Goal: Task Accomplishment & Management: Use online tool/utility

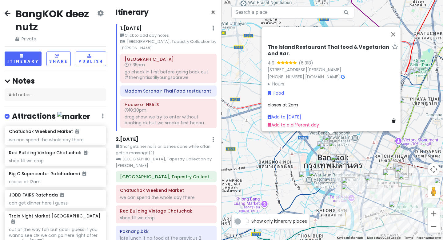
scroll to position [145, 0]
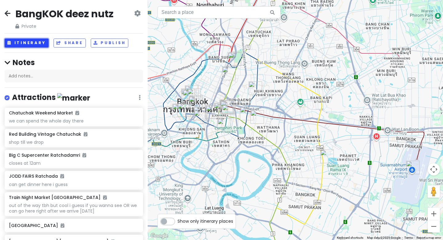
click at [34, 44] on button "Itinerary" at bounding box center [27, 42] width 44 height 9
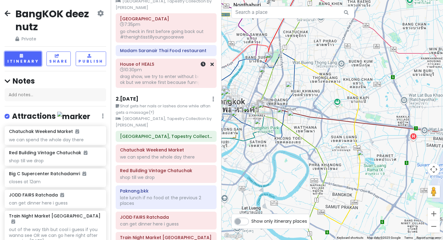
scroll to position [48, 0]
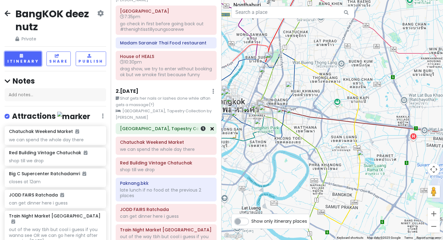
click at [213, 129] on icon at bounding box center [212, 128] width 3 height 5
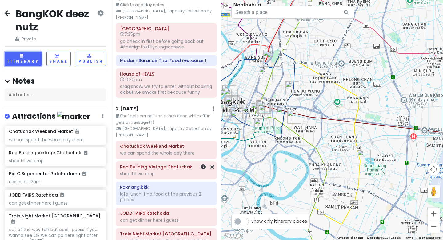
scroll to position [3, 0]
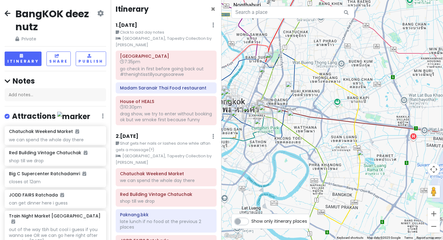
click at [149, 22] on div "1 . [DATE] Edit Day Notes Clear Lodging Delete Day" at bounding box center [166, 26] width 101 height 10
click at [137, 24] on h6 "1 . [DATE]" at bounding box center [127, 25] width 22 height 6
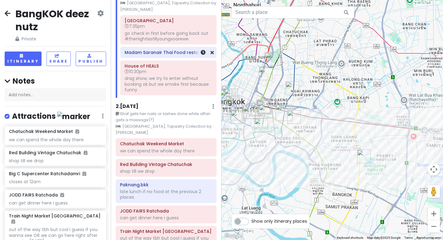
scroll to position [45, 0]
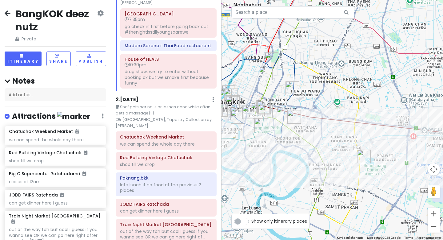
click at [137, 98] on h6 "2 . [DATE]" at bounding box center [127, 99] width 23 height 6
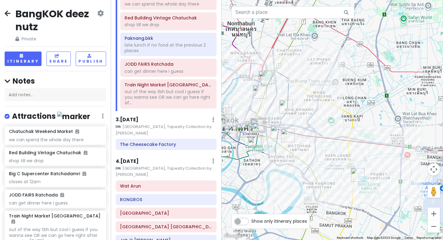
scroll to position [185, 0]
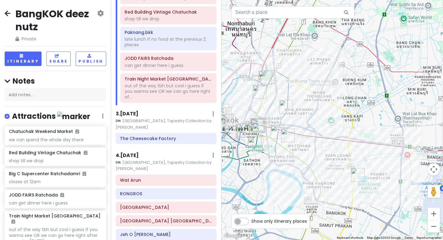
click at [139, 111] on h6 "3 . [DATE]" at bounding box center [127, 114] width 23 height 6
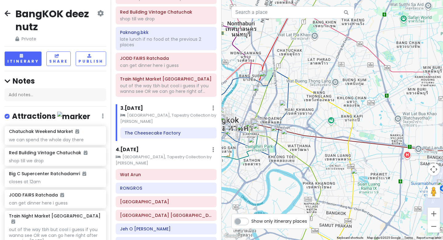
click at [164, 147] on div "4 . [DATE] Add Day Notes Clear Lodging Delete Day" at bounding box center [166, 151] width 101 height 10
click at [139, 149] on h6 "4 . [DATE]" at bounding box center [127, 149] width 23 height 6
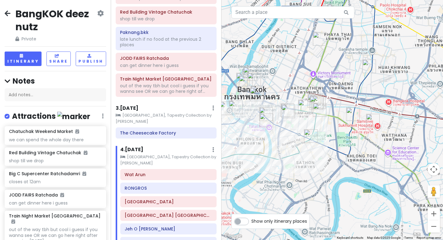
drag, startPoint x: 254, startPoint y: 159, endPoint x: 304, endPoint y: 160, distance: 49.6
click at [304, 160] on div at bounding box center [333, 120] width 222 height 240
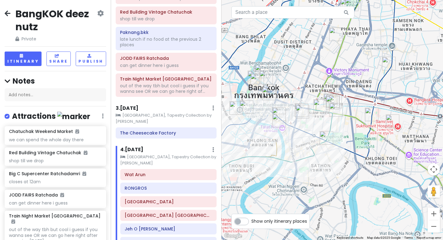
drag, startPoint x: 304, startPoint y: 160, endPoint x: 328, endPoint y: 161, distance: 24.9
click at [329, 161] on div at bounding box center [333, 120] width 222 height 240
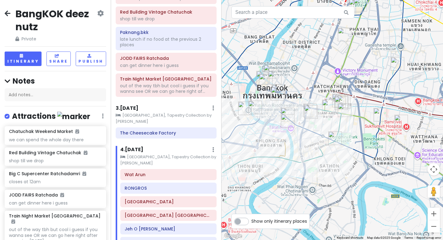
scroll to position [212, 0]
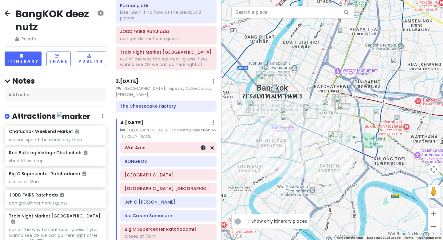
click at [165, 151] on div "Wat Arun" at bounding box center [169, 147] width 88 height 9
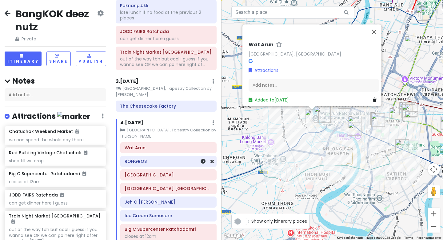
click at [167, 161] on h6 "RONGROS" at bounding box center [169, 161] width 88 height 6
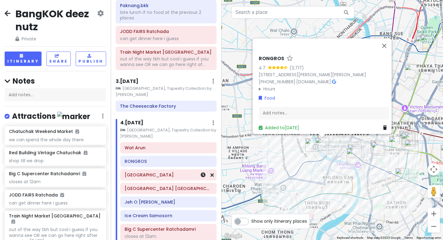
click at [167, 179] on div "[GEOGRAPHIC_DATA]" at bounding box center [169, 174] width 88 height 9
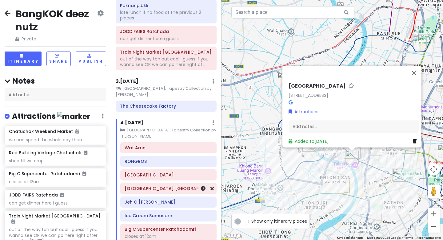
click at [167, 188] on h6 "[GEOGRAPHIC_DATA] [GEOGRAPHIC_DATA]" at bounding box center [169, 188] width 88 height 6
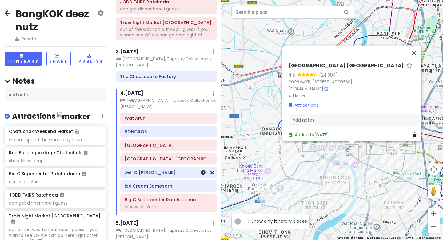
scroll to position [243, 0]
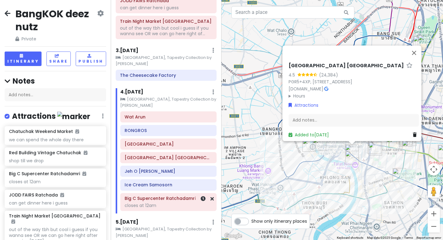
click at [167, 203] on div "closes at 12am" at bounding box center [169, 205] width 88 height 6
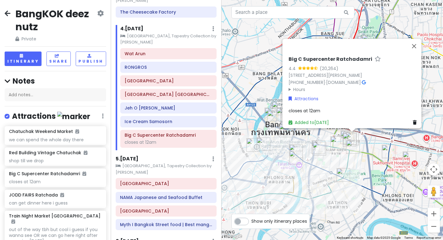
scroll to position [304, 0]
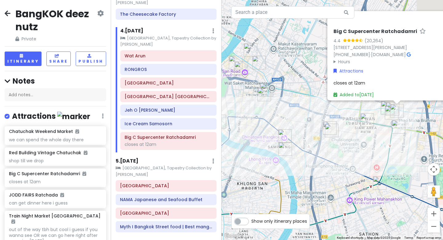
drag, startPoint x: 317, startPoint y: 133, endPoint x: 266, endPoint y: 120, distance: 52.5
click at [266, 120] on div "Big C Supercenter Ratchadamri 4.4 (20,264) 97/11 [PERSON_NAME], Khwaeng Lumphin…" at bounding box center [333, 120] width 222 height 240
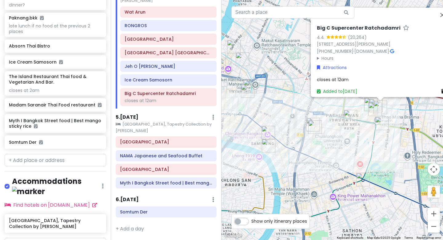
scroll to position [552, 0]
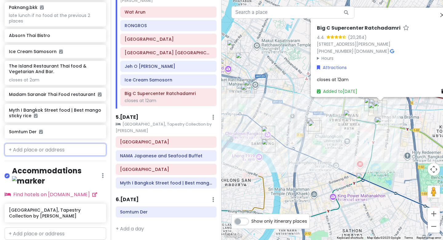
click at [56, 143] on input "text" at bounding box center [56, 149] width 102 height 12
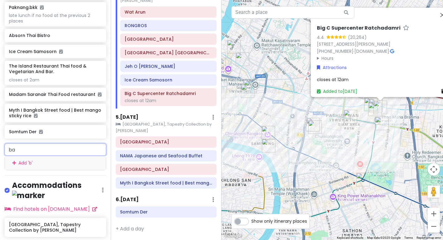
type input "ban"
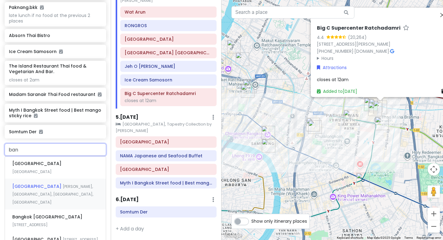
click at [53, 183] on span "[GEOGRAPHIC_DATA]" at bounding box center [37, 186] width 50 height 6
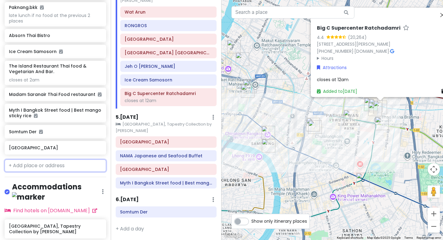
scroll to position [568, 0]
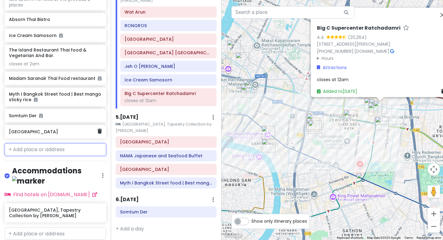
click at [55, 129] on h6 "[GEOGRAPHIC_DATA]" at bounding box center [53, 132] width 88 height 6
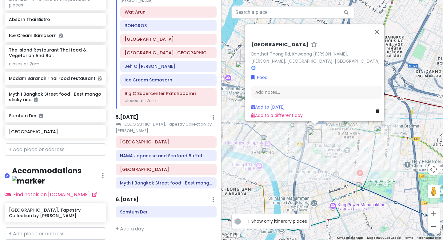
click at [274, 57] on link "Banthat Thong Rd, Khwaeng [PERSON_NAME], [PERSON_NAME], [GEOGRAPHIC_DATA], [GEO…" at bounding box center [316, 57] width 129 height 13
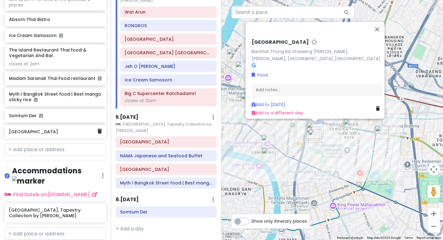
click at [71, 129] on h6 "[GEOGRAPHIC_DATA]" at bounding box center [53, 132] width 88 height 6
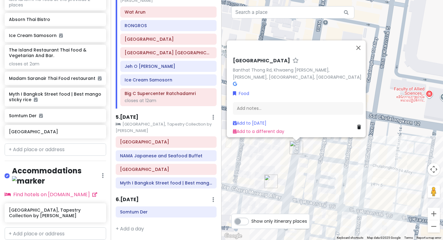
drag, startPoint x: 321, startPoint y: 171, endPoint x: 321, endPoint y: 149, distance: 21.9
click at [321, 149] on div "Banthat [GEOGRAPHIC_DATA][PERSON_NAME], [GEOGRAPHIC_DATA], [GEOGRAPHIC_DATA], […" at bounding box center [333, 120] width 222 height 240
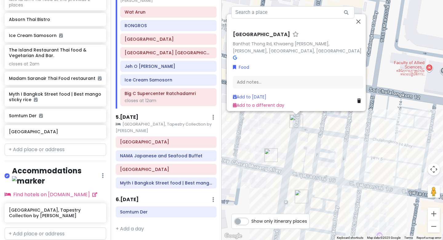
click at [270, 156] on img "Jeh O Chula Banthatthong" at bounding box center [271, 155] width 14 height 14
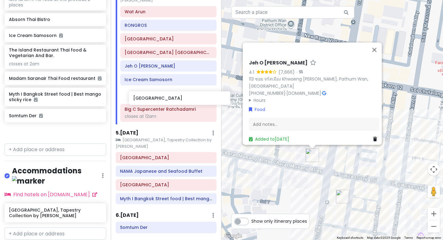
drag, startPoint x: 52, startPoint y: 121, endPoint x: 177, endPoint y: 99, distance: 126.2
click at [177, 99] on div "BangKOK deez nutz Private Change Dates Make a Copy Delete Trip Go Pro ⚡️ Give F…" at bounding box center [221, 120] width 443 height 240
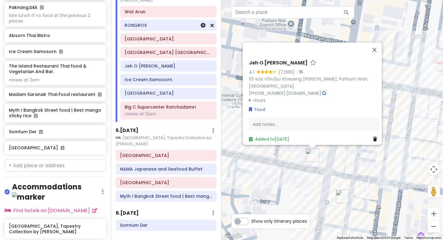
scroll to position [552, 0]
click at [42, 159] on input "text" at bounding box center [56, 165] width 102 height 12
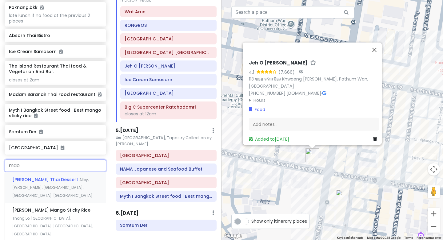
type input "mae v"
click at [43, 184] on span "Thong Lo, [GEOGRAPHIC_DATA], [GEOGRAPHIC_DATA], [GEOGRAPHIC_DATA], [GEOGRAPHIC_…" at bounding box center [52, 194] width 81 height 21
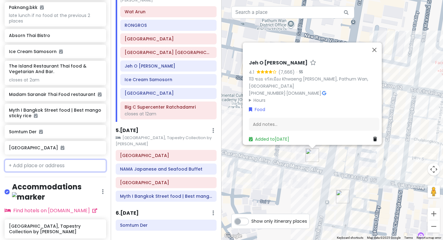
scroll to position [568, 0]
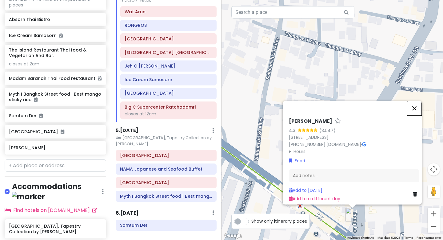
click at [416, 101] on button "Close" at bounding box center [414, 108] width 15 height 15
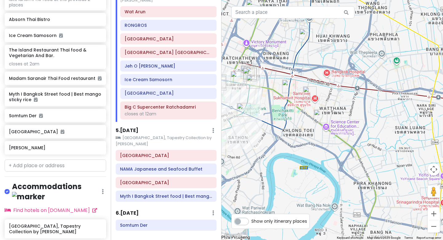
drag, startPoint x: 304, startPoint y: 111, endPoint x: 315, endPoint y: 119, distance: 13.2
click at [315, 119] on div at bounding box center [333, 120] width 222 height 240
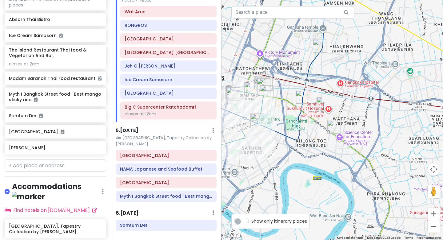
scroll to position [361, 0]
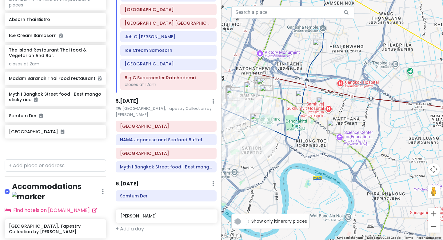
drag, startPoint x: 48, startPoint y: 138, endPoint x: 159, endPoint y: 218, distance: 137.4
click at [159, 218] on div "BangKOK deez nutz Private Change Dates Make a Copy Delete Trip Go Pro ⚡️ Give F…" at bounding box center [221, 120] width 443 height 240
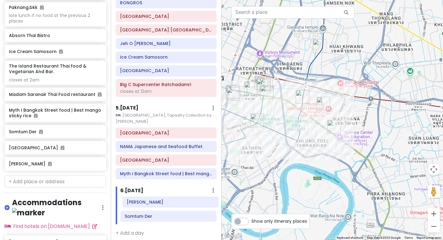
scroll to position [373, 0]
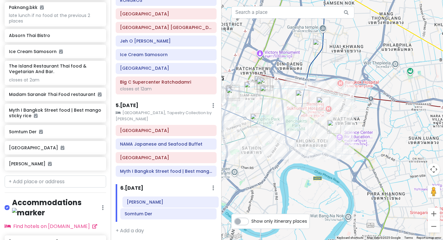
drag, startPoint x: 154, startPoint y: 227, endPoint x: 156, endPoint y: 203, distance: 23.5
click at [156, 203] on div "Somtum Der [PERSON_NAME]" at bounding box center [169, 207] width 106 height 27
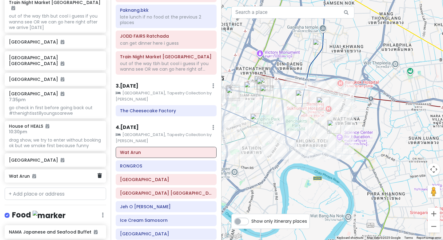
scroll to position [217, 0]
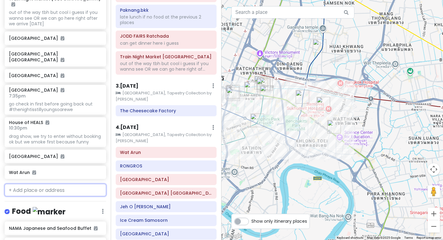
click at [52, 183] on input "text" at bounding box center [56, 189] width 102 height 12
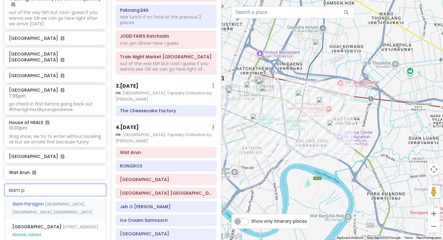
type input "siam pa"
click at [56, 201] on span "[GEOGRAPHIC_DATA], [GEOGRAPHIC_DATA], [GEOGRAPHIC_DATA]" at bounding box center [52, 207] width 80 height 13
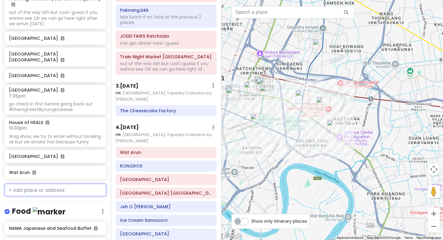
scroll to position [233, 0]
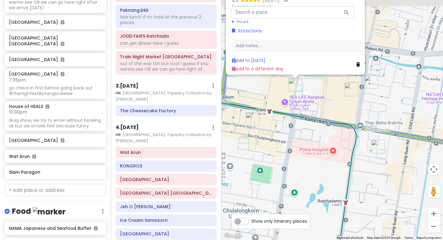
drag, startPoint x: 329, startPoint y: 106, endPoint x: 326, endPoint y: 140, distance: 34.3
click at [326, 140] on div "Siam Paragon 4.5 (59,671) · [STREET_ADDRESS] [PHONE_NUMBER] · [DOMAIN_NAME] · H…" at bounding box center [333, 120] width 222 height 240
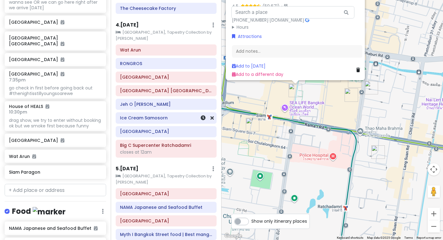
scroll to position [375, 0]
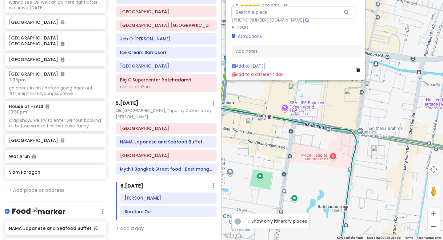
click at [139, 103] on h6 "5 . [DATE]" at bounding box center [127, 103] width 23 height 6
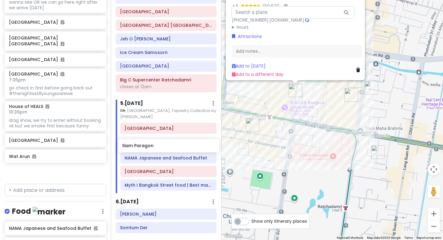
drag, startPoint x: 50, startPoint y: 161, endPoint x: 163, endPoint y: 146, distance: 114.3
click at [163, 146] on div "BangKOK deez nutz Private Change Dates Make a Copy Delete Trip Go Pro ⚡️ Give F…" at bounding box center [221, 120] width 443 height 240
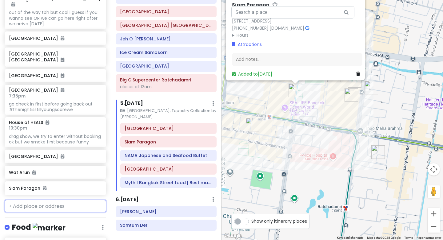
click at [61, 199] on input "text" at bounding box center [56, 205] width 102 height 12
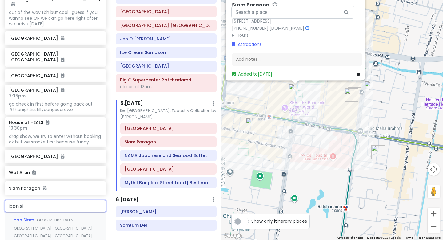
type input "icon siM"
click at [61, 212] on div "Icon [GEOGRAPHIC_DATA], [GEOGRAPHIC_DATA], [GEOGRAPHIC_DATA], [GEOGRAPHIC_DATA]…" at bounding box center [55, 227] width 101 height 30
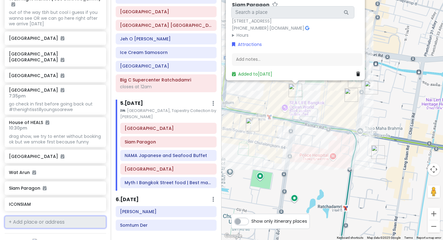
scroll to position [233, 0]
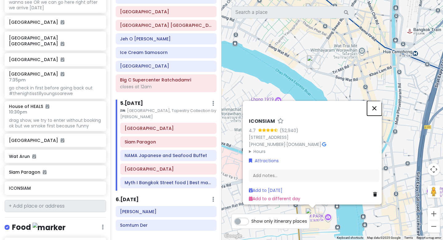
click at [379, 101] on button "Close" at bounding box center [374, 108] width 15 height 15
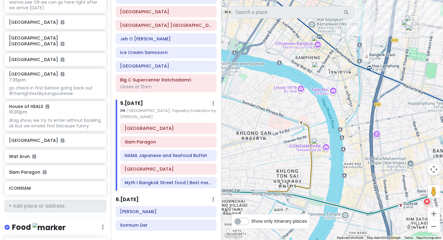
drag, startPoint x: 314, startPoint y: 178, endPoint x: 314, endPoint y: 141, distance: 36.9
click at [314, 141] on img "ICONSIAM" at bounding box center [319, 145] width 14 height 14
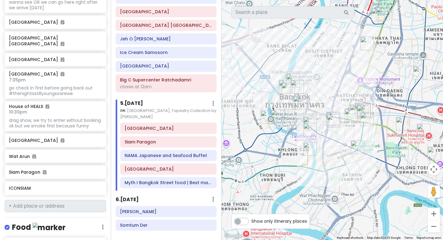
click at [266, 117] on img "Wat Arun" at bounding box center [268, 117] width 14 height 14
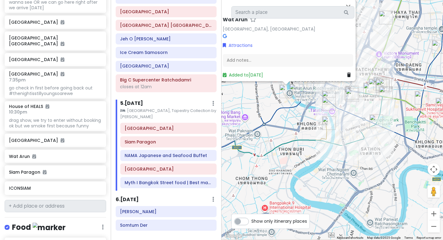
drag, startPoint x: 307, startPoint y: 139, endPoint x: 278, endPoint y: 110, distance: 41.1
click at [278, 110] on div "[GEOGRAPHIC_DATA], [GEOGRAPHIC_DATA] Attractions Add notes... Added to [DATE]" at bounding box center [333, 120] width 222 height 240
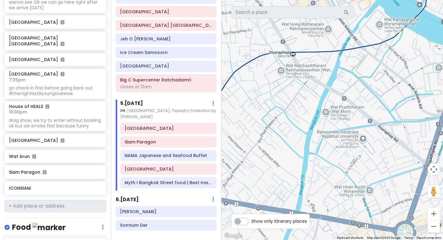
drag, startPoint x: 349, startPoint y: 130, endPoint x: 299, endPoint y: 129, distance: 49.9
click at [299, 129] on div "[GEOGRAPHIC_DATA], [GEOGRAPHIC_DATA] Attractions Add notes... Added to [DATE]" at bounding box center [333, 120] width 222 height 240
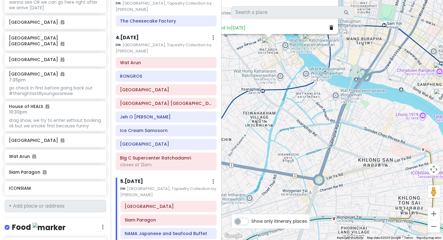
scroll to position [295, 0]
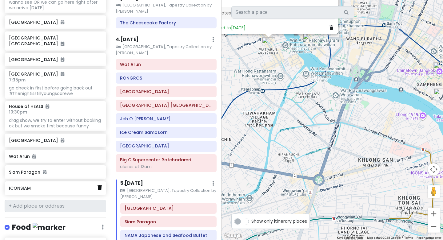
click at [100, 183] on link at bounding box center [100, 187] width 4 height 8
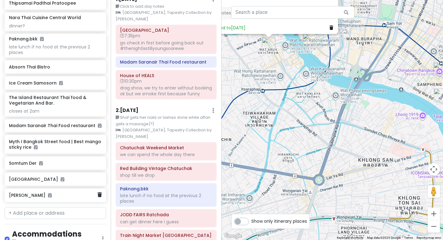
scroll to position [542, 0]
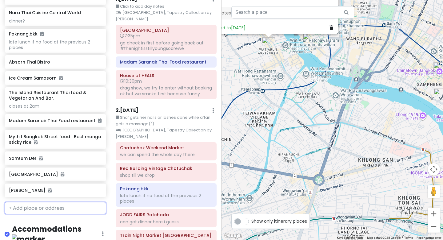
click at [41, 202] on input "text" at bounding box center [56, 208] width 102 height 12
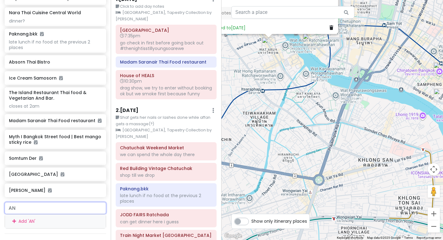
type input "[PERSON_NAME]"
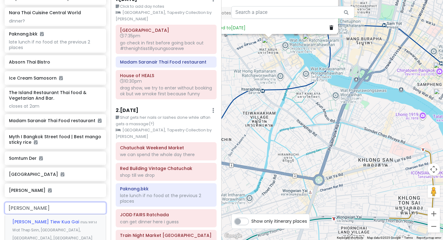
click at [58, 219] on span "ถนน หลวง Wat Thep Sirin, [GEOGRAPHIC_DATA], [GEOGRAPHIC_DATA], [GEOGRAPHIC_DATA]" at bounding box center [54, 229] width 85 height 21
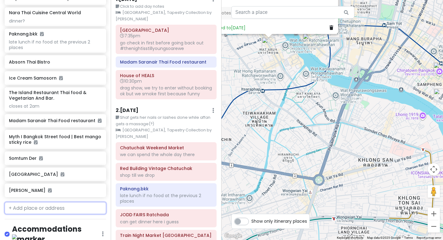
scroll to position [558, 0]
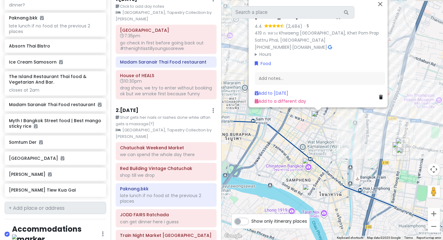
drag, startPoint x: 320, startPoint y: 165, endPoint x: 274, endPoint y: 128, distance: 59.5
click at [274, 128] on div "[PERSON_NAME] Tiew Kua Gai 4.4 (2,484) · 419 ถ. หลวง Khwaeng [GEOGRAPHIC_DATA],…" at bounding box center [333, 120] width 222 height 240
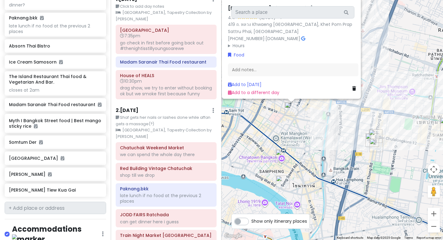
drag, startPoint x: 318, startPoint y: 148, endPoint x: 284, endPoint y: 155, distance: 34.8
click at [284, 155] on div "[PERSON_NAME] Tiew Kua Gai 4.4 (2,484) · 419 ถ. หลวง Khwaeng [GEOGRAPHIC_DATA],…" at bounding box center [333, 120] width 222 height 240
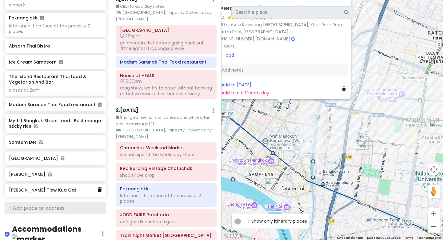
click at [99, 187] on icon at bounding box center [100, 189] width 4 height 5
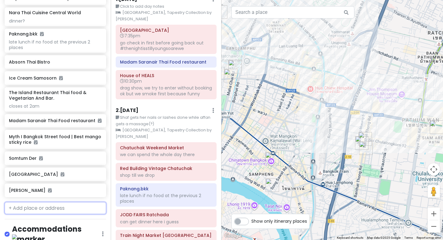
click at [74, 202] on input "text" at bounding box center [56, 208] width 102 height 12
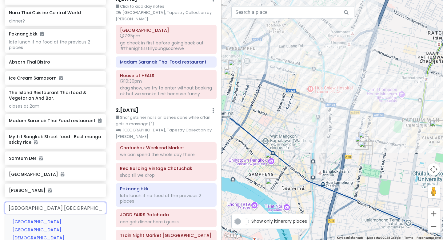
type input "[GEOGRAPHIC_DATA] [GEOGRAPHIC_DATA][DEMOGRAPHIC_DATA]"
click at [60, 221] on div "[GEOGRAPHIC_DATA] [GEOGRAPHIC_DATA][DEMOGRAPHIC_DATA] [GEOGRAPHIC_DATA], [GEOGR…" at bounding box center [55, 237] width 101 height 46
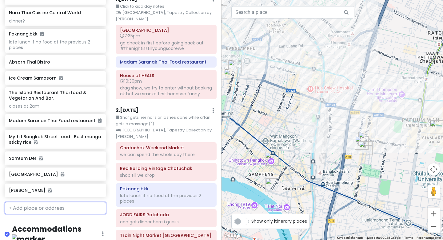
scroll to position [558, 0]
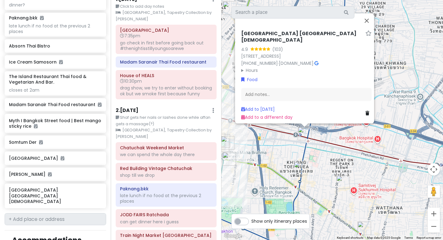
drag, startPoint x: 335, startPoint y: 170, endPoint x: 308, endPoint y: 149, distance: 33.6
click at [308, 149] on div "[GEOGRAPHIC_DATA][DEMOGRAPHIC_DATA] 4.9 (103) [STREET_ADDRESS] [PHONE_NUMBER] ·…" at bounding box center [333, 120] width 222 height 240
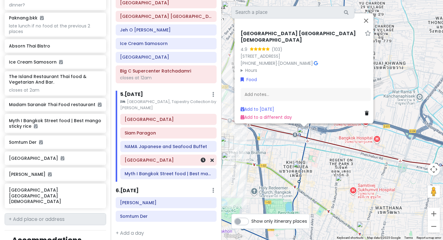
scroll to position [385, 0]
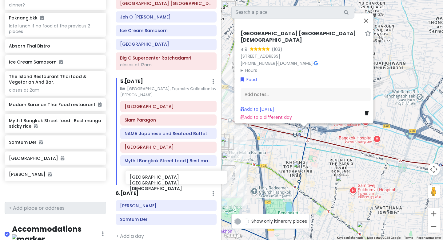
drag, startPoint x: 44, startPoint y: 176, endPoint x: 165, endPoint y: 175, distance: 121.3
click at [165, 175] on div "BangKOK deez nutz Private Change Dates Make a Copy Delete Trip Go Pro ⚡️ Give F…" at bounding box center [221, 120] width 443 height 240
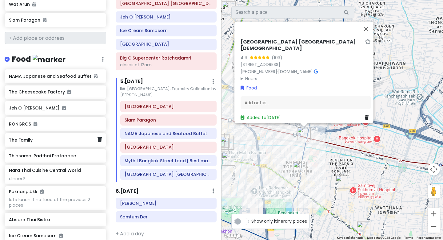
scroll to position [375, 0]
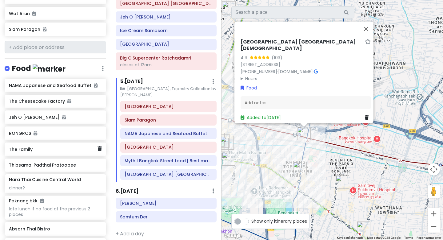
click at [79, 146] on h6 "The Family" at bounding box center [53, 149] width 88 height 6
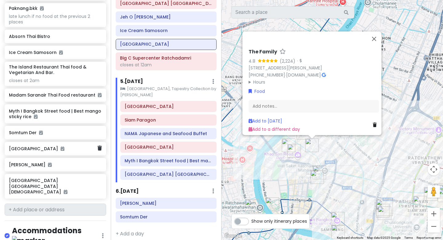
scroll to position [575, 0]
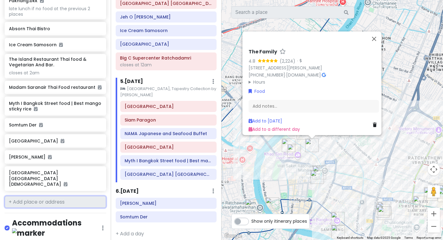
click at [58, 195] on input "text" at bounding box center [56, 201] width 102 height 12
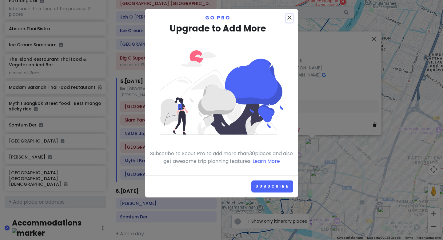
click at [289, 17] on icon "close" at bounding box center [289, 17] width 7 height 7
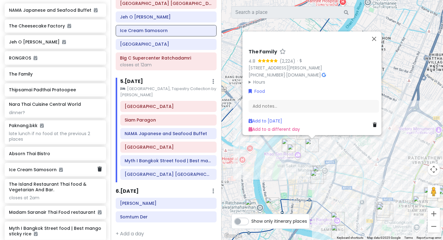
scroll to position [449, 0]
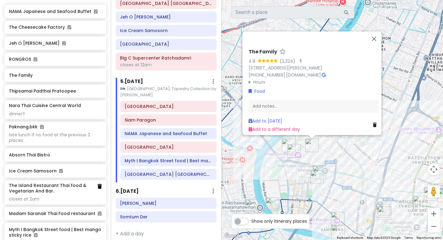
click at [100, 183] on icon at bounding box center [100, 185] width 4 height 5
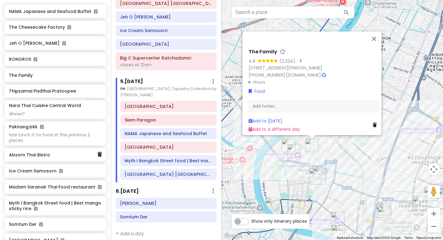
click at [84, 150] on div "Absorn Thai Bistro" at bounding box center [53, 154] width 88 height 9
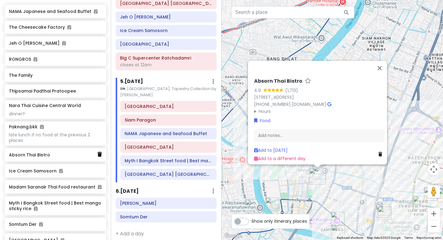
click at [100, 151] on icon at bounding box center [100, 153] width 4 height 5
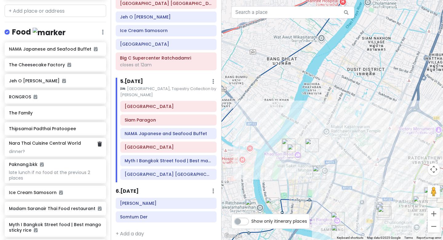
scroll to position [409, 0]
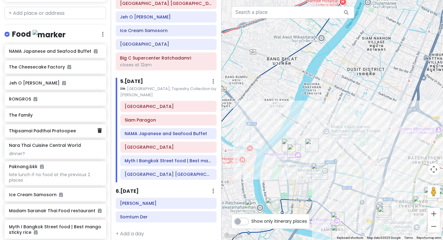
click at [102, 124] on div "Thipsamai Padthai Pratoopee" at bounding box center [56, 131] width 102 height 14
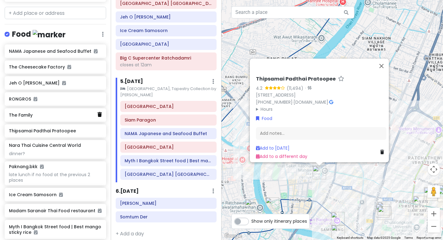
click at [100, 112] on icon at bounding box center [100, 114] width 4 height 5
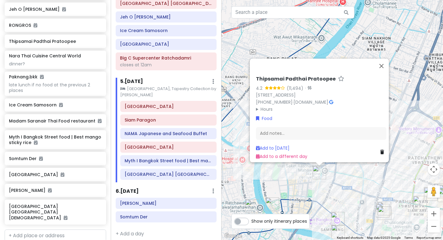
scroll to position [487, 0]
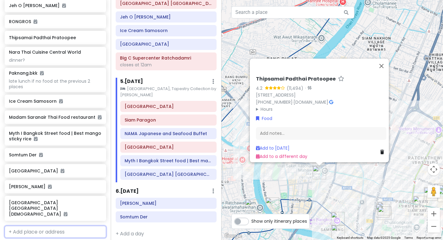
click at [59, 225] on input "text" at bounding box center [56, 231] width 102 height 12
type input "BIO"
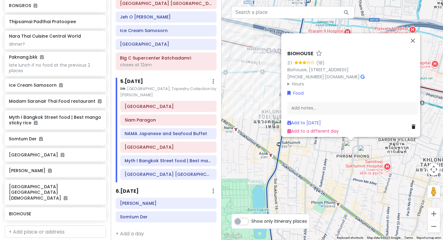
drag, startPoint x: 344, startPoint y: 225, endPoint x: 325, endPoint y: 145, distance: 82.6
click at [325, 145] on div "BIOHOUSE 3.1 (18) Biohouse, [STREET_ADDRESS] [PHONE_NUMBER] · [DOMAIN_NAME] · H…" at bounding box center [333, 120] width 222 height 240
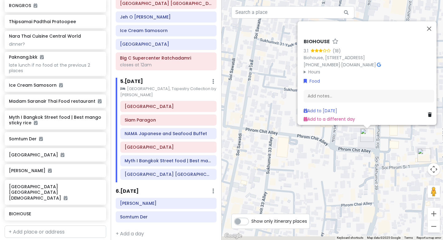
drag, startPoint x: 380, startPoint y: 168, endPoint x: 306, endPoint y: 126, distance: 85.0
click at [306, 126] on div "BIOHOUSE 3.1 (18) Biohouse, [STREET_ADDRESS] [PHONE_NUMBER] · [DOMAIN_NAME] · H…" at bounding box center [333, 120] width 222 height 240
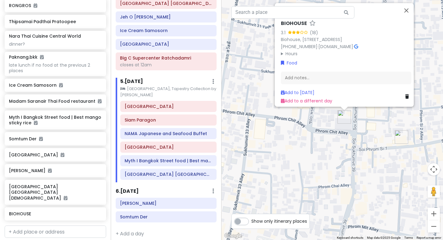
click at [403, 136] on img "Metropolis Suites Bangkok, Tapestry Collection by Hilton" at bounding box center [402, 137] width 14 height 14
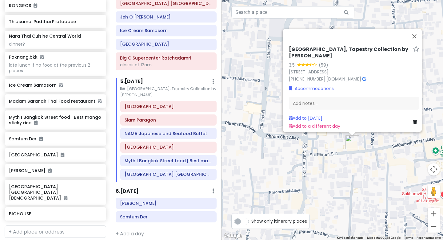
click at [320, 149] on div "[GEOGRAPHIC_DATA], Tapestry Collection by Hilton 3.5 (59) 5, [GEOGRAPHIC_DATA],…" at bounding box center [333, 120] width 222 height 240
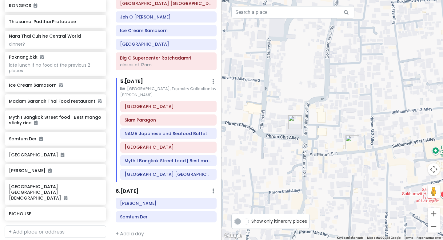
click at [294, 124] on img "BIOHOUSE" at bounding box center [295, 122] width 14 height 14
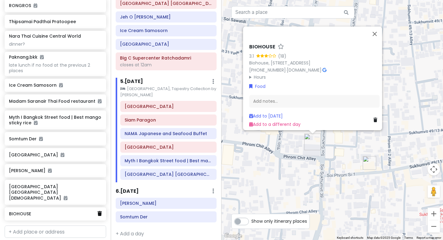
click at [100, 209] on link at bounding box center [100, 213] width 4 height 8
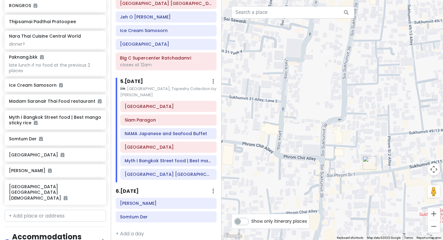
scroll to position [487, 0]
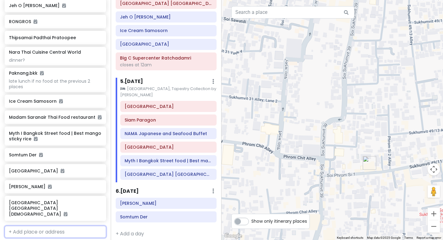
click at [59, 225] on input "text" at bounding box center [56, 231] width 102 height 12
paste input "แป๊ะเม้ง อร่อยรอบดึก"
type input "แป๊ะเม้ง อร่อยรอบดึก"
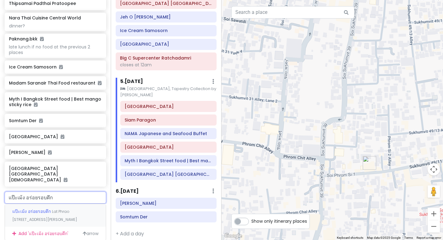
click at [72, 203] on div "แป๊ะเม้ง อร่อยรอบดึก Lat Phrao [STREET_ADDRESS][PERSON_NAME]" at bounding box center [55, 214] width 101 height 23
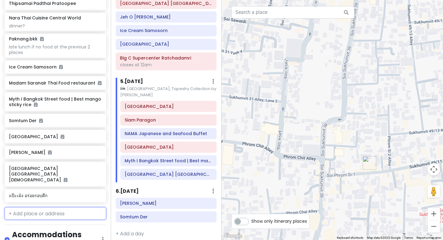
scroll to position [537, 0]
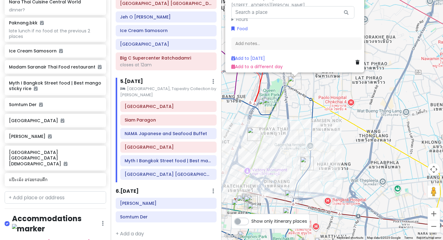
drag, startPoint x: 332, startPoint y: 192, endPoint x: 293, endPoint y: 118, distance: 84.4
click at [293, 118] on div "แป๊ะเม้ง อร่อยรอบดึก 4.0 (337) 631 4-5 [STREET_ADDRESS][PERSON_NAME] [PHONE_NUM…" at bounding box center [333, 120] width 222 height 240
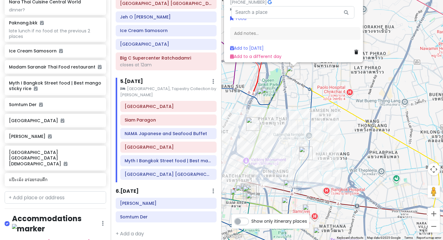
click at [268, 94] on img "Red Building Vintage Chatuchak" at bounding box center [264, 95] width 14 height 14
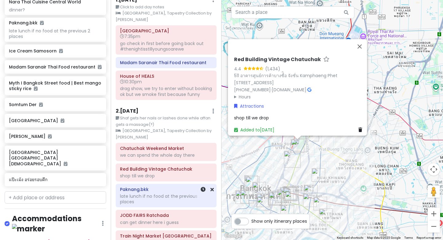
scroll to position [21, 0]
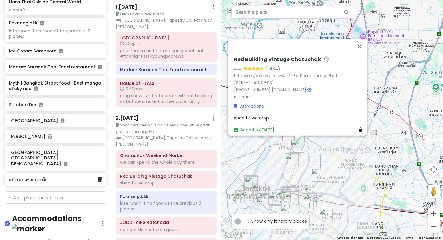
click at [103, 173] on div "แป๊ะเม้ง อร่อยรอบดึก" at bounding box center [56, 180] width 102 height 14
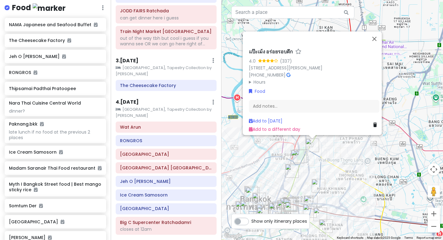
scroll to position [258, 0]
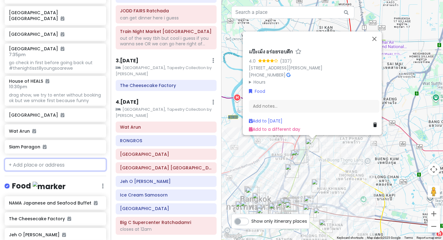
click at [50, 158] on input "text" at bounding box center [56, 164] width 102 height 12
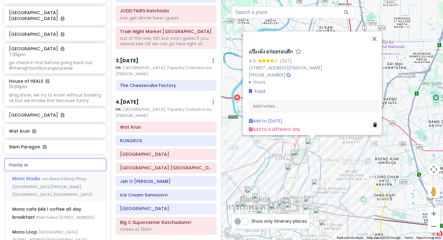
type input "mono wh"
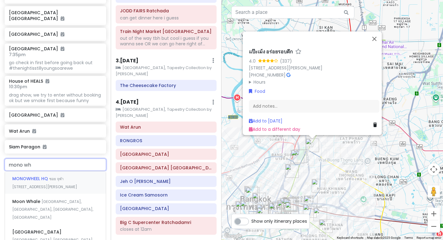
click at [63, 176] on span "ซอย จุฬา [STREET_ADDRESS][PERSON_NAME]" at bounding box center [44, 182] width 65 height 13
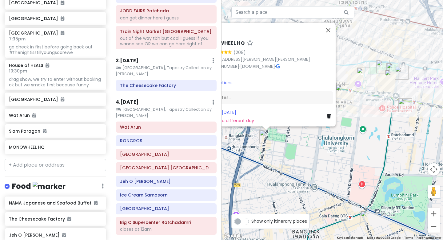
drag, startPoint x: 310, startPoint y: 201, endPoint x: 412, endPoint y: 143, distance: 116.9
click at [412, 143] on div "MONOWHEEL HQ 4.6 (209) 187, 27 ซอย จุฬา [STREET_ADDRESS][PERSON_NAME][PERSON_NA…" at bounding box center [333, 120] width 222 height 240
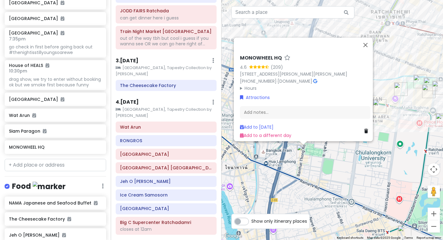
drag, startPoint x: 311, startPoint y: 143, endPoint x: 340, endPoint y: 165, distance: 36.2
click at [340, 165] on div "MONOWHEEL HQ 4.6 (209) 187, 27 ซอย จุฬา [STREET_ADDRESS][PERSON_NAME][PERSON_NA…" at bounding box center [333, 120] width 222 height 240
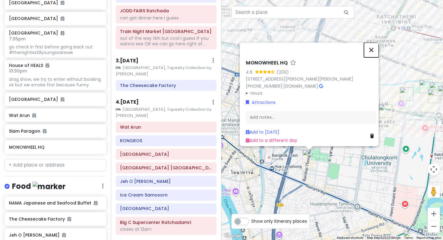
click at [376, 42] on button "Close" at bounding box center [371, 49] width 15 height 15
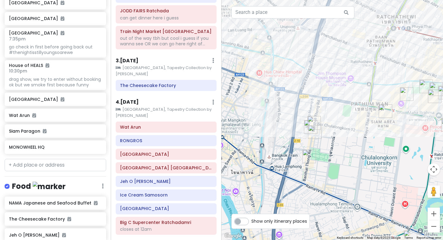
click at [314, 131] on img "Ice Cream Samosorn" at bounding box center [315, 132] width 14 height 14
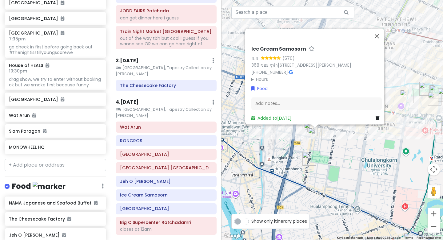
click at [309, 162] on img "MONOWHEEL HQ" at bounding box center [310, 159] width 14 height 14
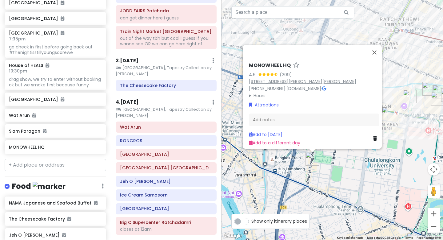
click at [289, 78] on link "[STREET_ADDRESS][PERSON_NAME][PERSON_NAME]" at bounding box center [302, 81] width 107 height 6
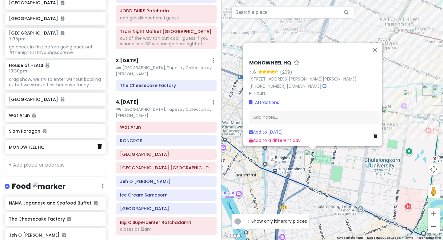
click at [98, 144] on icon at bounding box center [100, 146] width 4 height 5
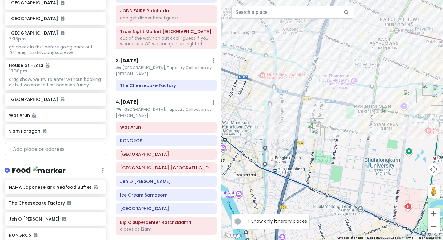
scroll to position [258, 0]
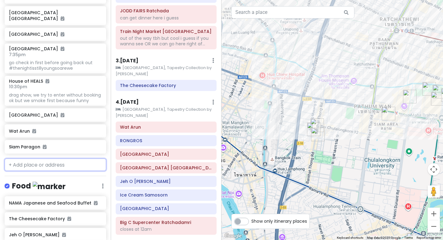
click at [66, 158] on input "text" at bounding box center [56, 164] width 102 height 12
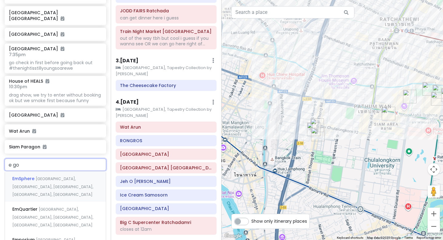
type input "e go"
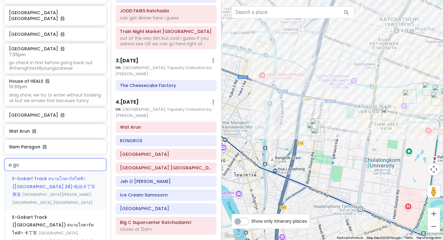
click at [48, 175] on span "E-Gokart Track สนามโกคาร์ทไฟฟ้า ([GEOGRAPHIC_DATA] 28) 电动卡丁车赛道" at bounding box center [53, 186] width 83 height 22
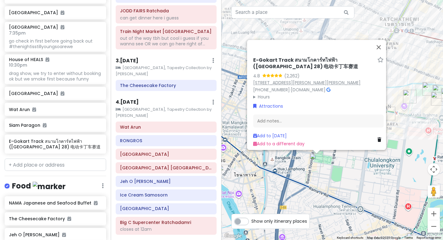
click at [329, 79] on link "[STREET_ADDRESS][PERSON_NAME][PERSON_NAME]" at bounding box center [306, 82] width 107 height 6
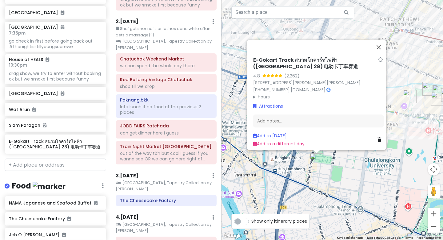
scroll to position [0, 0]
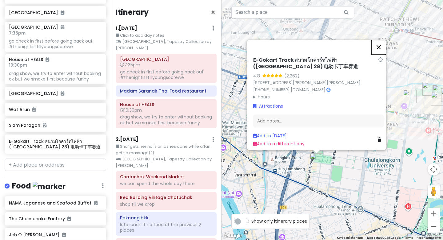
click at [382, 40] on button "Close" at bounding box center [379, 47] width 15 height 15
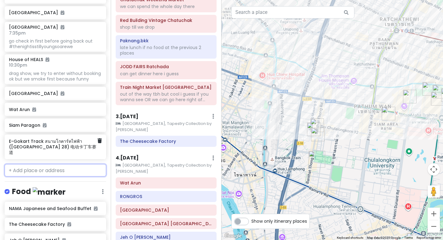
scroll to position [285, 0]
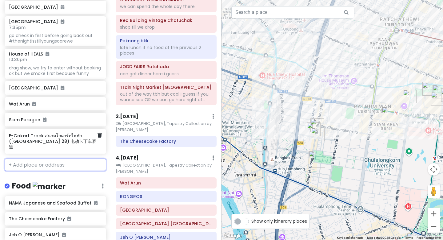
click at [60, 133] on h6 "E-Gokart Track สนามโกคาร์ทไฟฟ้า ([GEOGRAPHIC_DATA] 28) 电动卡丁车赛道" at bounding box center [53, 141] width 88 height 17
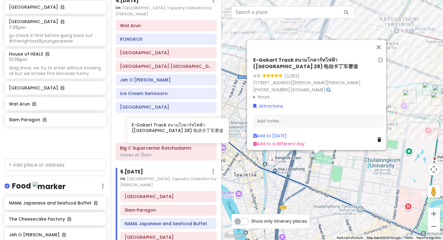
drag, startPoint x: 46, startPoint y: 127, endPoint x: 167, endPoint y: 128, distance: 120.7
click at [167, 128] on div "BangKOK deez nutz Private Change Dates Make a Copy Delete Trip Go Pro ⚡️ Give F…" at bounding box center [221, 120] width 443 height 240
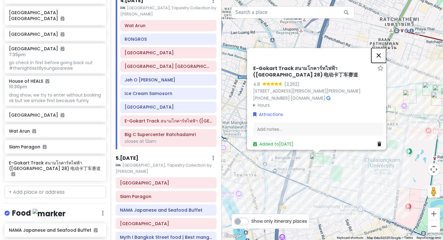
click at [384, 48] on button "Close" at bounding box center [379, 55] width 15 height 15
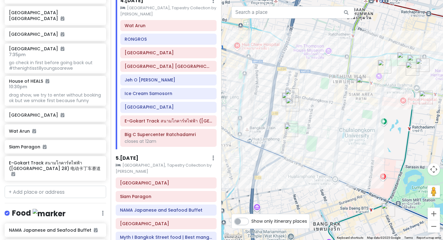
drag, startPoint x: 326, startPoint y: 143, endPoint x: 296, endPoint y: 107, distance: 46.4
click at [296, 107] on div at bounding box center [333, 120] width 222 height 240
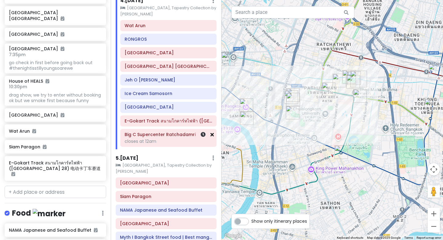
click at [212, 135] on icon at bounding box center [212, 134] width 3 height 5
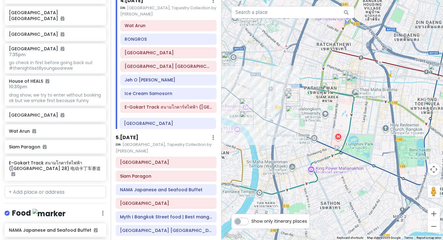
drag, startPoint x: 169, startPoint y: 108, endPoint x: 168, endPoint y: 126, distance: 18.5
click at [168, 126] on div "Wat Arun RONGROS [GEOGRAPHIC_DATA] [GEOGRAPHIC_DATA] [GEOGRAPHIC_DATA] Jeh O Ch…" at bounding box center [169, 74] width 106 height 109
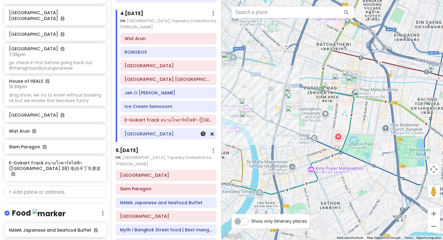
click at [181, 131] on div "Wat Arun RONGROS [GEOGRAPHIC_DATA] [GEOGRAPHIC_DATA] [GEOGRAPHIC_DATA] Jeh O Ch…" at bounding box center [169, 87] width 106 height 109
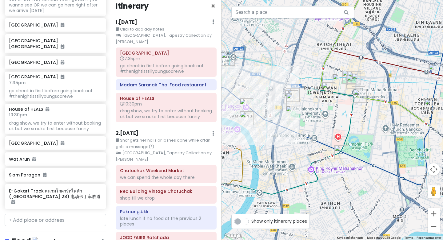
scroll to position [231, 0]
click at [56, 213] on input "text" at bounding box center [56, 219] width 102 height 12
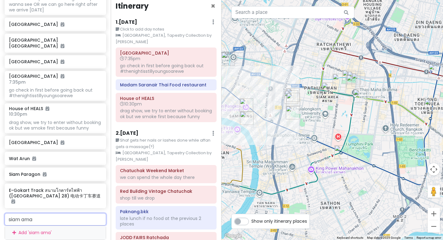
type input "[PERSON_NAME]"
click at [44, 230] on span "Siam Amazing Park" at bounding box center [34, 233] width 44 height 6
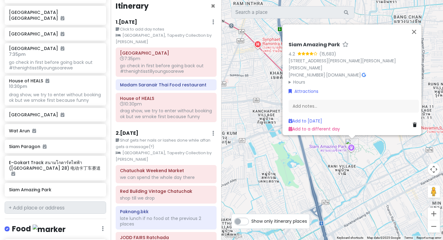
scroll to position [258, 0]
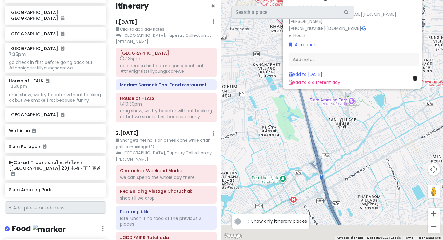
drag, startPoint x: 303, startPoint y: 168, endPoint x: 303, endPoint y: 119, distance: 48.9
click at [303, 119] on div "Siam Amazing Park 4.2 (15,683) 203 [PERSON_NAME], [PERSON_NAME], [PERSON_NAME] …" at bounding box center [333, 120] width 222 height 240
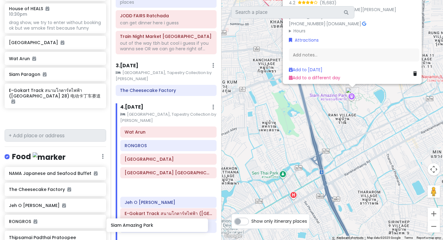
scroll to position [229, 0]
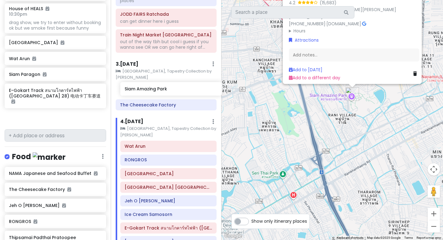
drag, startPoint x: 62, startPoint y: 173, endPoint x: 178, endPoint y: 90, distance: 142.4
click at [178, 90] on div "BangKOK deez nutz Private Change Dates Make a Copy Delete Trip Go Pro ⚡️ Give F…" at bounding box center [221, 120] width 443 height 240
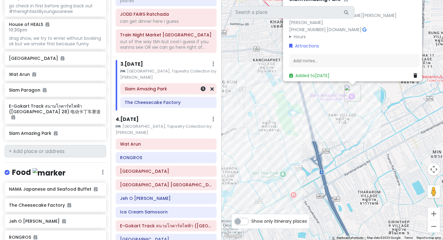
scroll to position [314, 0]
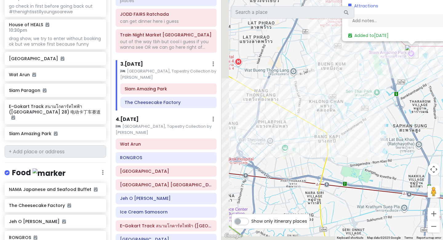
drag, startPoint x: 260, startPoint y: 142, endPoint x: 378, endPoint y: 72, distance: 137.6
click at [378, 72] on div "Siam Amazing Park 4.2 (15,683) 203 [PERSON_NAME], [PERSON_NAME], [PERSON_NAME] …" at bounding box center [333, 120] width 222 height 240
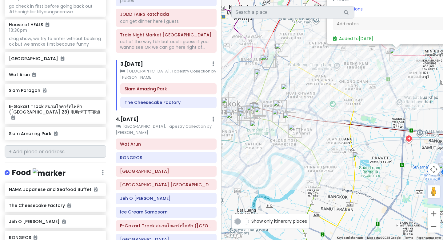
drag, startPoint x: 352, startPoint y: 132, endPoint x: 332, endPoint y: 129, distance: 19.3
click at [332, 129] on div "Siam Amazing Park 4.2 (15,683) 203 [PERSON_NAME], [PERSON_NAME], [PERSON_NAME] …" at bounding box center [333, 120] width 222 height 240
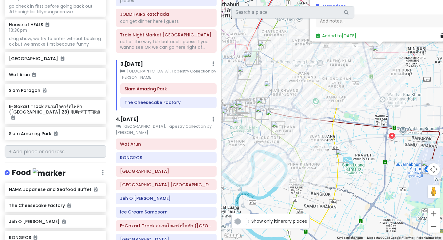
drag, startPoint x: 336, startPoint y: 60, endPoint x: 323, endPoint y: 58, distance: 12.6
click at [323, 58] on div "Siam Amazing Park 4.2 (15,683) 203 [PERSON_NAME], [PERSON_NAME], [PERSON_NAME] …" at bounding box center [333, 120] width 222 height 240
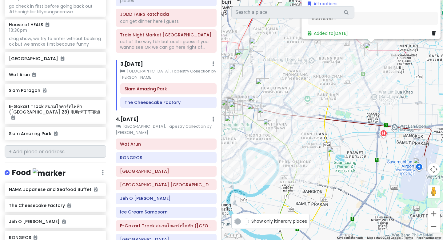
click at [263, 115] on img "Metropolis Suites Bangkok, Tapestry Collection by Hilton" at bounding box center [265, 114] width 14 height 14
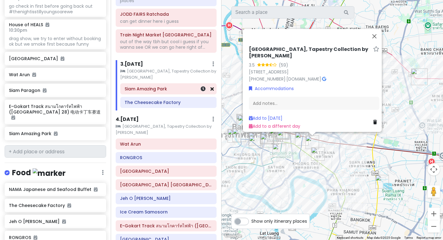
click at [213, 90] on icon at bounding box center [212, 88] width 3 height 5
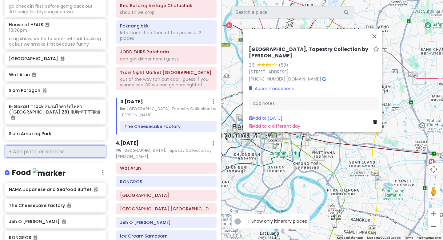
click at [70, 145] on input "text" at bounding box center [56, 151] width 102 height 12
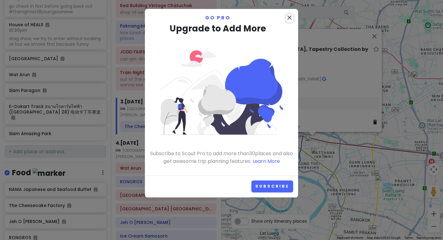
click at [290, 18] on icon "close" at bounding box center [289, 17] width 7 height 7
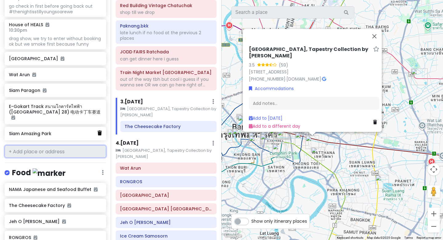
click at [100, 130] on icon at bounding box center [100, 132] width 4 height 5
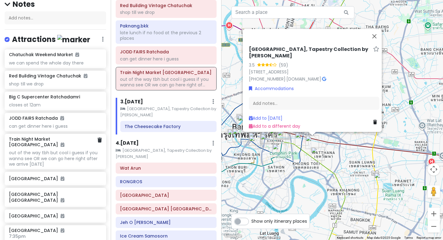
scroll to position [77, 0]
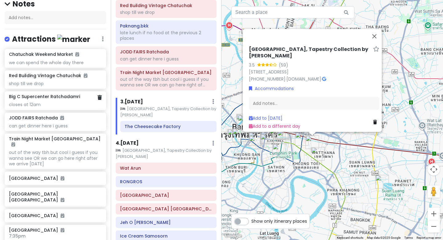
click at [102, 98] on div "Big C Supercenter Ratchadamri closes at 12am" at bounding box center [56, 100] width 102 height 18
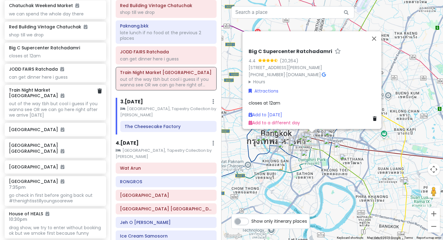
scroll to position [126, 0]
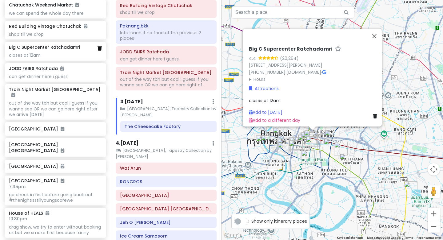
click at [98, 45] on link at bounding box center [100, 48] width 4 height 7
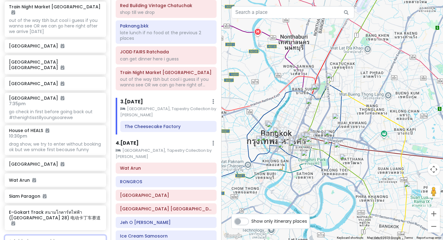
scroll to position [182, 0]
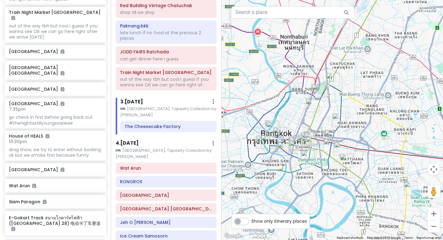
type input "[GEOGRAPHIC_DATA]"
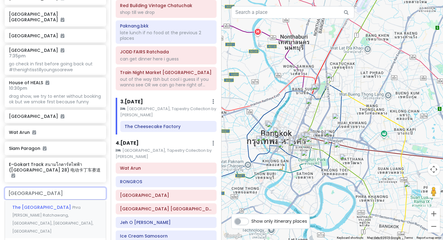
scroll to position [239, 0]
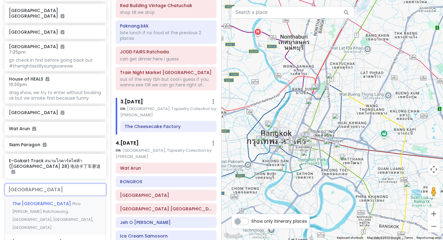
click at [48, 201] on span "Phra [PERSON_NAME] Ratchawang, [GEOGRAPHIC_DATA], [GEOGRAPHIC_DATA], [GEOGRAPHI…" at bounding box center [52, 215] width 81 height 29
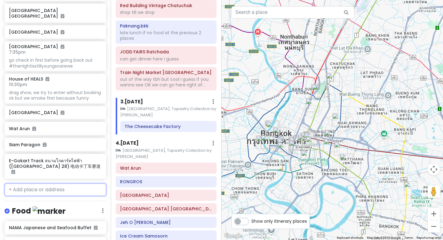
scroll to position [255, 0]
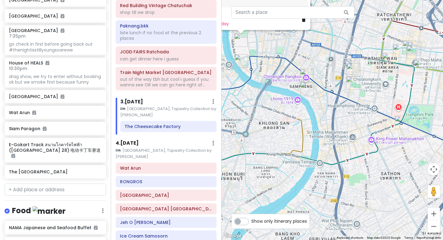
drag, startPoint x: 274, startPoint y: 147, endPoint x: 365, endPoint y: 194, distance: 102.4
click at [365, 194] on div "The [GEOGRAPHIC_DATA] 4.6 (72,316) [GEOGRAPHIC_DATA][PERSON_NAME] [DOMAIN_NAME]…" at bounding box center [333, 120] width 222 height 240
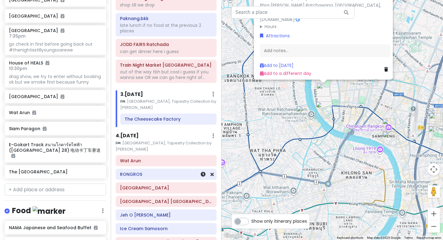
scroll to position [199, 0]
click at [188, 178] on div "RONGROS" at bounding box center [166, 173] width 100 height 10
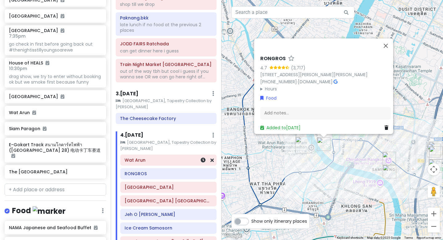
click at [177, 159] on h6 "Wat Arun" at bounding box center [169, 160] width 88 height 6
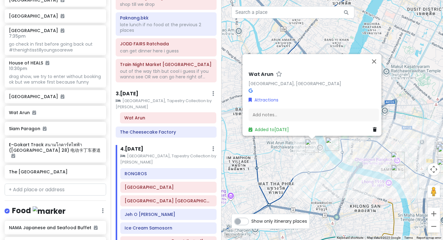
drag, startPoint x: 172, startPoint y: 159, endPoint x: 171, endPoint y: 117, distance: 42.2
click at [171, 117] on div "Itinerary × 1 . [DATE] Edit Day Notes Clear Lodging Delete Day Click to add day…" at bounding box center [166, 120] width 111 height 240
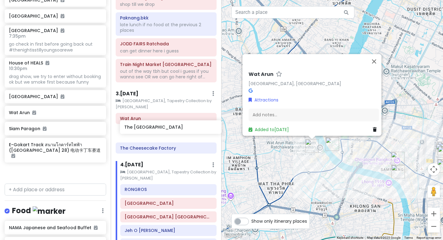
drag, startPoint x: 62, startPoint y: 156, endPoint x: 175, endPoint y: 128, distance: 116.5
click at [175, 128] on div "BangKOK deez nutz Private Change Dates Make a Copy Delete Trip Go Pro ⚡️ Give F…" at bounding box center [221, 120] width 443 height 240
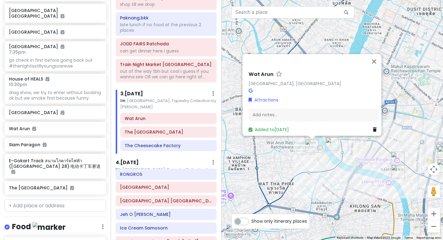
scroll to position [200, 0]
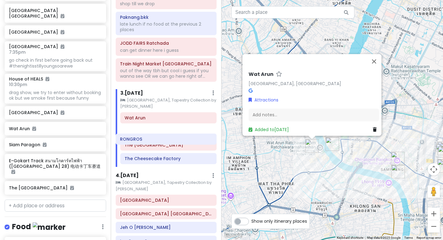
drag, startPoint x: 180, startPoint y: 190, endPoint x: 180, endPoint y: 143, distance: 47.1
click at [180, 143] on div "Itinerary × 1 . [DATE] Edit Day Notes Clear Lodging Delete Day Click to add day…" at bounding box center [166, 120] width 111 height 240
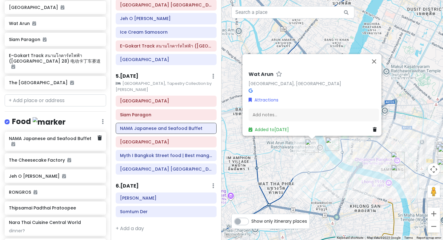
scroll to position [340, 0]
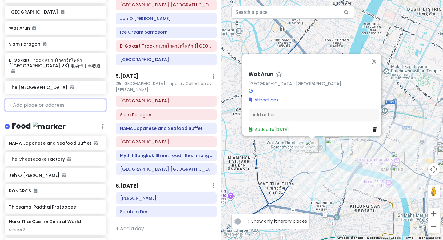
click at [60, 99] on input "text" at bounding box center [56, 105] width 102 height 12
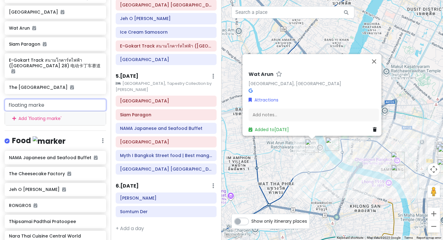
type input "floating market"
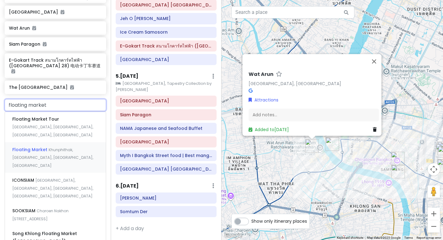
click at [45, 146] on span "Floating Market" at bounding box center [30, 149] width 36 height 6
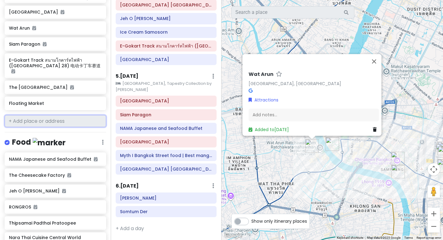
scroll to position [356, 0]
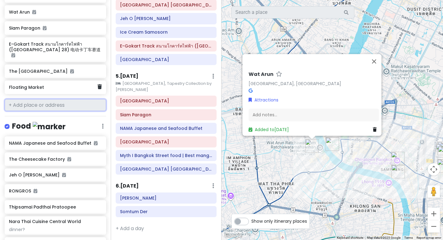
click at [40, 83] on div "Floating Market" at bounding box center [53, 87] width 88 height 9
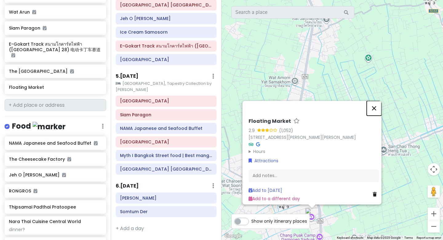
click at [376, 101] on button "Close" at bounding box center [374, 108] width 15 height 15
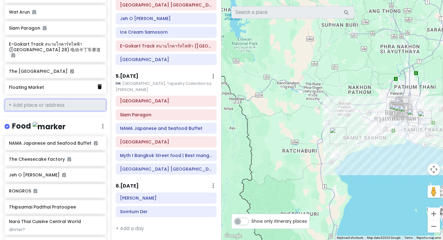
click at [99, 84] on icon at bounding box center [100, 86] width 4 height 5
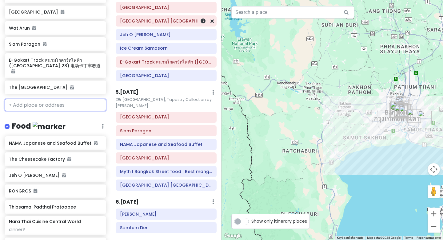
scroll to position [409, 0]
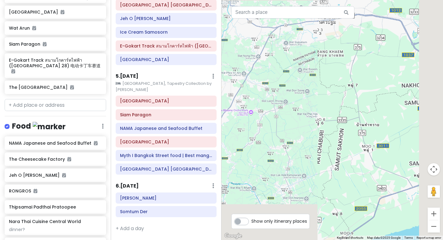
drag, startPoint x: 328, startPoint y: 123, endPoint x: 230, endPoint y: 85, distance: 105.7
click at [230, 85] on div at bounding box center [333, 120] width 222 height 240
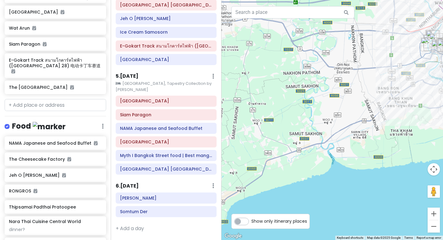
drag, startPoint x: 357, startPoint y: 105, endPoint x: 267, endPoint y: 96, distance: 89.7
click at [267, 96] on div at bounding box center [333, 120] width 222 height 240
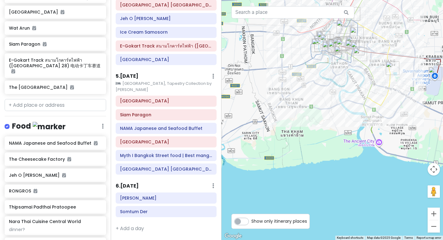
drag, startPoint x: 329, startPoint y: 118, endPoint x: 282, endPoint y: 153, distance: 58.7
click at [282, 153] on div at bounding box center [333, 120] width 222 height 240
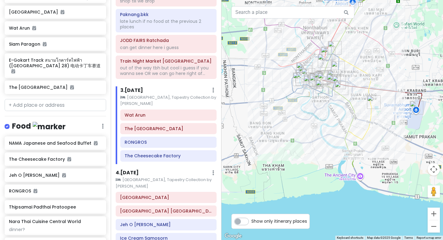
scroll to position [0, 0]
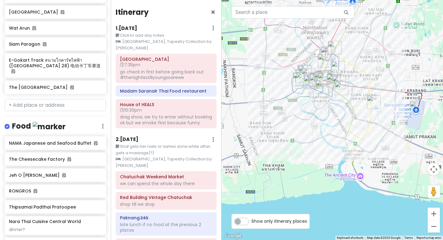
click at [139, 142] on h6 "2 . [DATE]" at bounding box center [127, 139] width 23 height 6
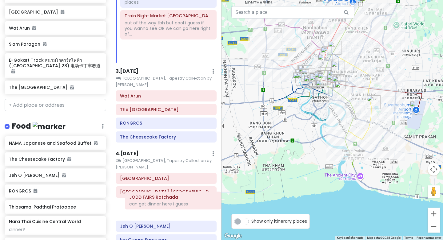
scroll to position [228, 0]
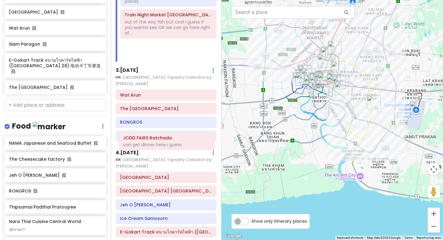
drag, startPoint x: 151, startPoint y: 76, endPoint x: 149, endPoint y: 139, distance: 62.8
click at [149, 139] on div "Itinerary × 1 . [DATE] Edit Day Notes Clear Lodging Delete Day Click to add day…" at bounding box center [166, 120] width 111 height 240
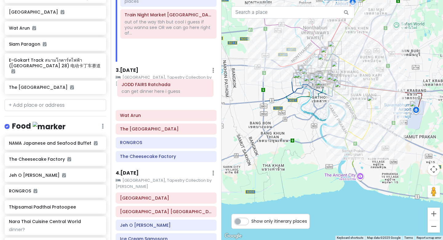
scroll to position [227, 0]
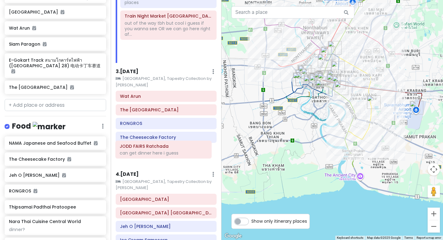
drag, startPoint x: 163, startPoint y: 20, endPoint x: 157, endPoint y: 150, distance: 130.6
click at [157, 150] on div "Itinerary × 1 . [DATE] Edit Day Notes Clear Lodging Delete Day Click to add day…" at bounding box center [166, 120] width 111 height 240
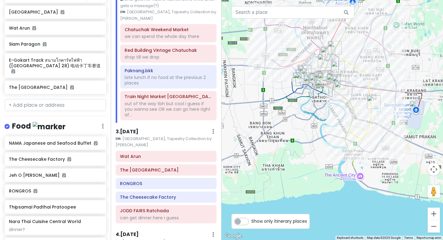
scroll to position [143, 0]
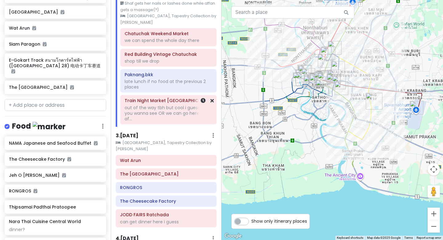
click at [173, 105] on div "out of the way tbh but cool i guess if you wanna see OR we can go here right af…" at bounding box center [169, 113] width 88 height 17
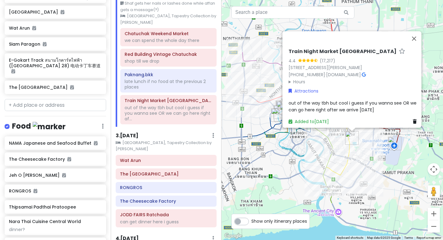
click at [328, 64] on div "[STREET_ADDRESS][PERSON_NAME]" at bounding box center [354, 67] width 131 height 7
click at [329, 64] on link "[STREET_ADDRESS][PERSON_NAME]" at bounding box center [326, 67] width 74 height 6
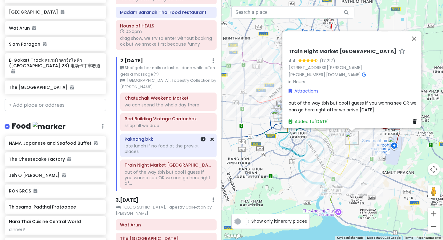
scroll to position [79, 0]
